Goal: Browse casually: Explore the website without a specific task or goal

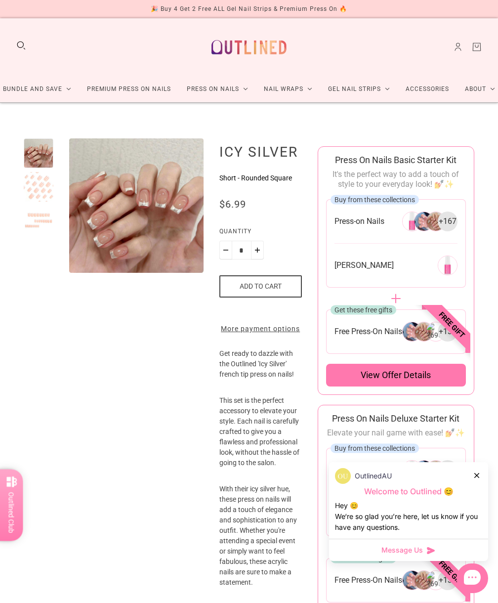
click at [248, 89] on link "Press On Nails" at bounding box center [217, 89] width 77 height 26
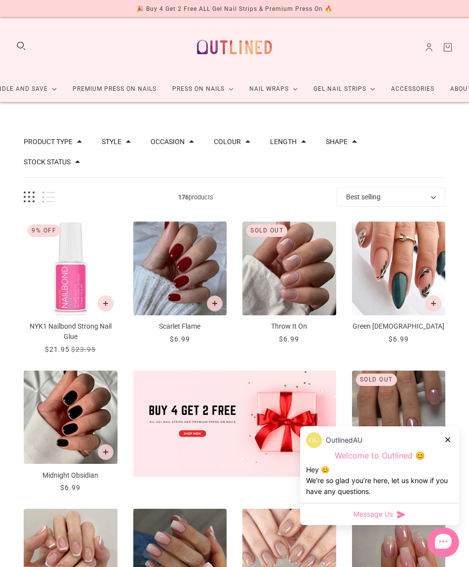
click at [447, 442] on icon at bounding box center [447, 440] width 5 height 5
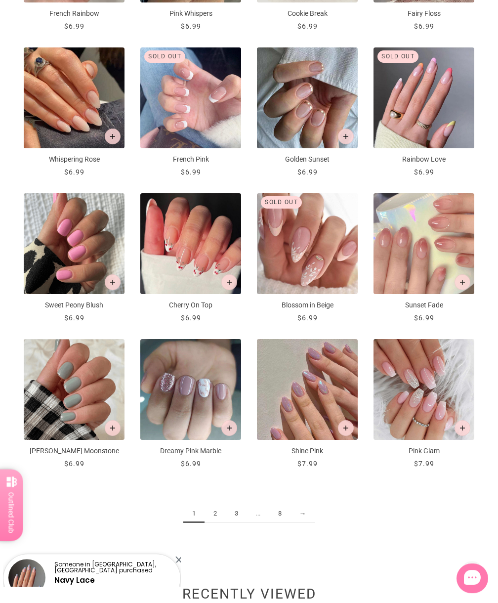
scroll to position [591, 0]
click at [217, 523] on link "2" at bounding box center [214, 513] width 21 height 18
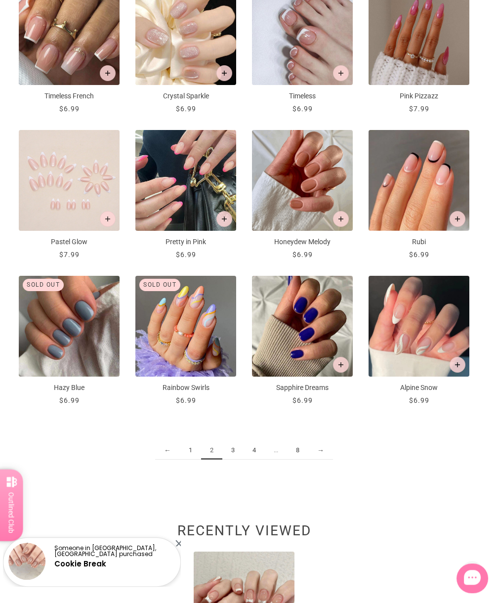
scroll to position [654, 7]
click at [243, 452] on link "4" at bounding box center [253, 450] width 21 height 18
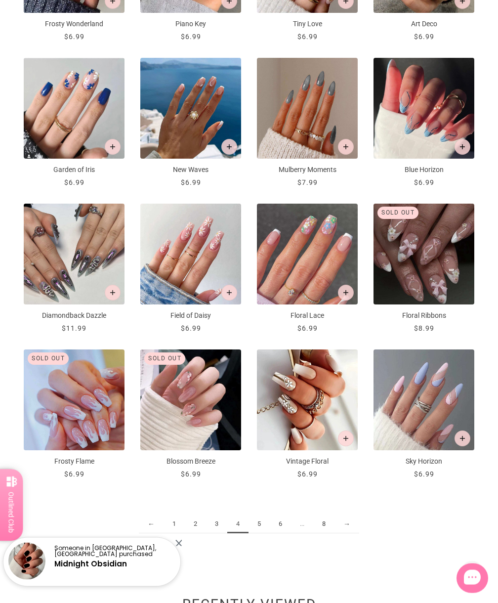
scroll to position [581, 0]
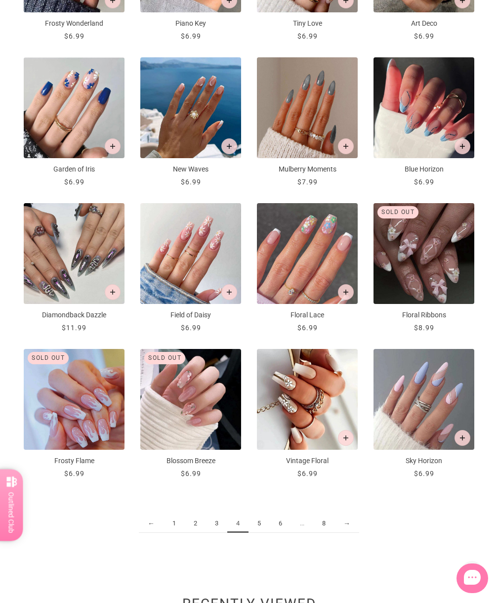
click at [218, 523] on link "3" at bounding box center [216, 523] width 21 height 18
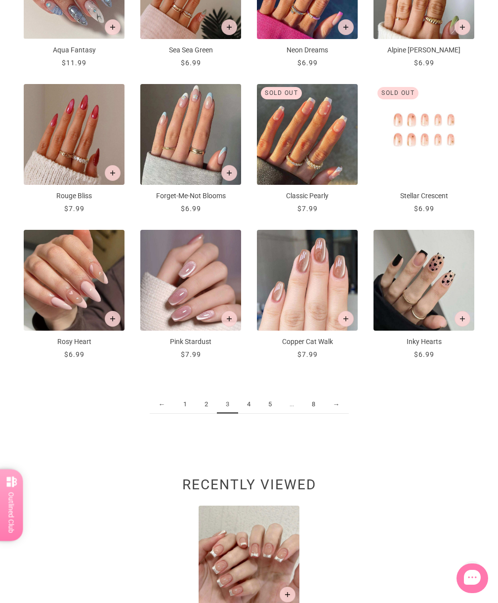
scroll to position [701, 0]
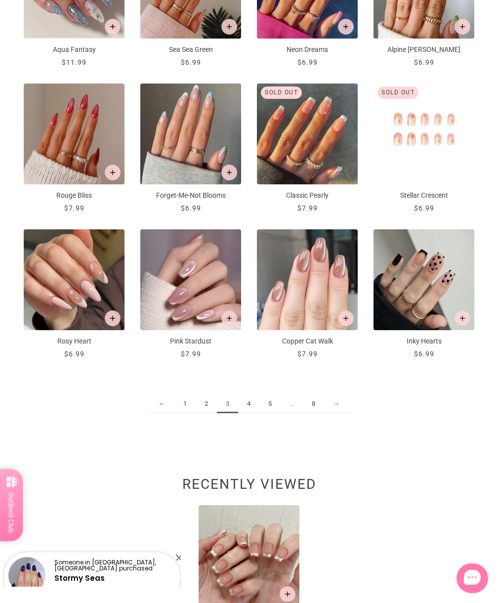
click at [273, 404] on link "5" at bounding box center [269, 404] width 21 height 18
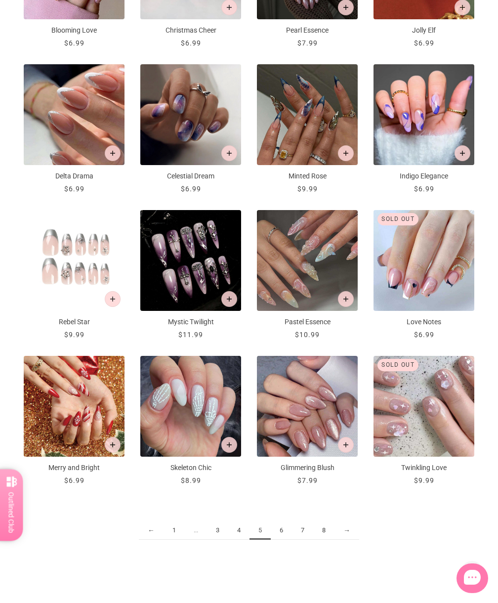
scroll to position [575, 0]
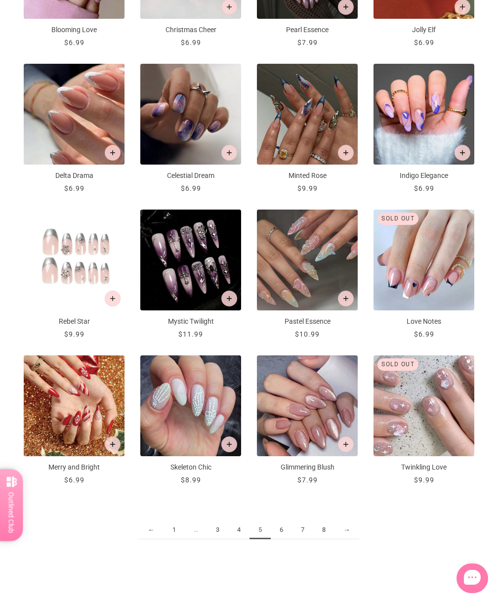
click at [285, 533] on link "6" at bounding box center [281, 530] width 21 height 18
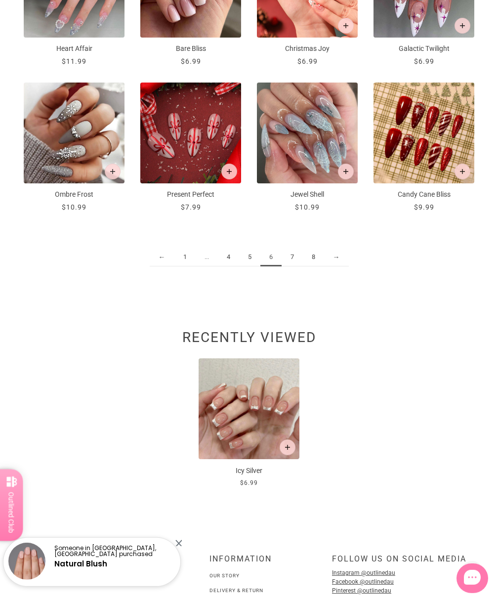
scroll to position [848, 0]
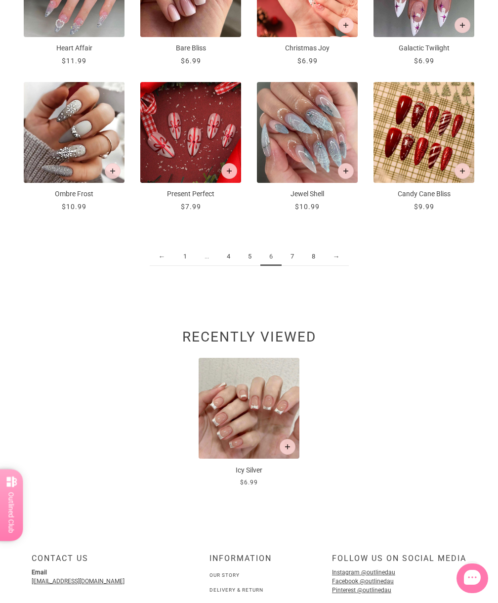
click at [294, 259] on link "7" at bounding box center [292, 256] width 21 height 18
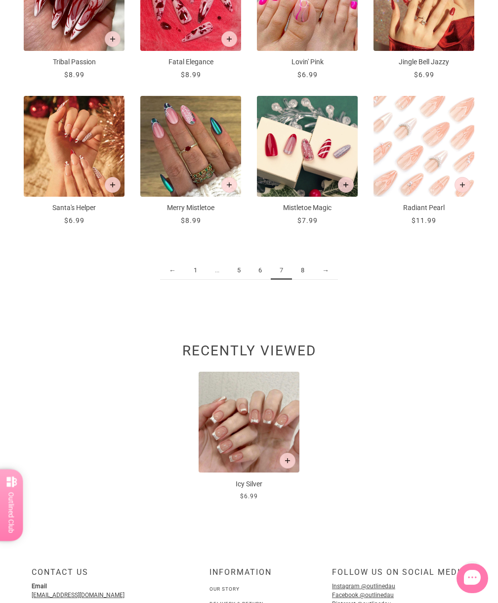
scroll to position [834, 0]
click at [305, 271] on link "8" at bounding box center [302, 270] width 21 height 18
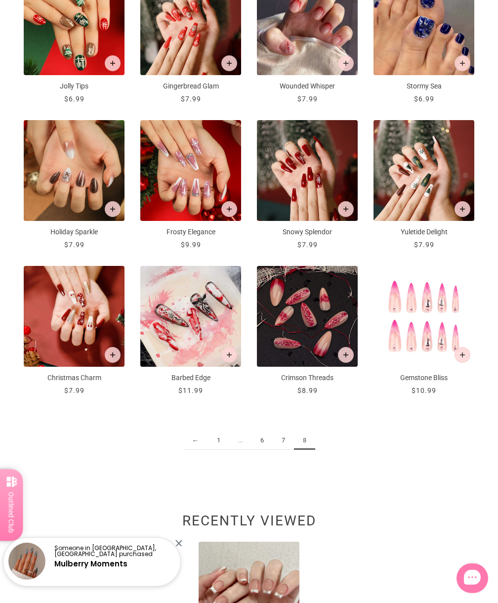
scroll to position [665, 0]
